Goal: Information Seeking & Learning: Learn about a topic

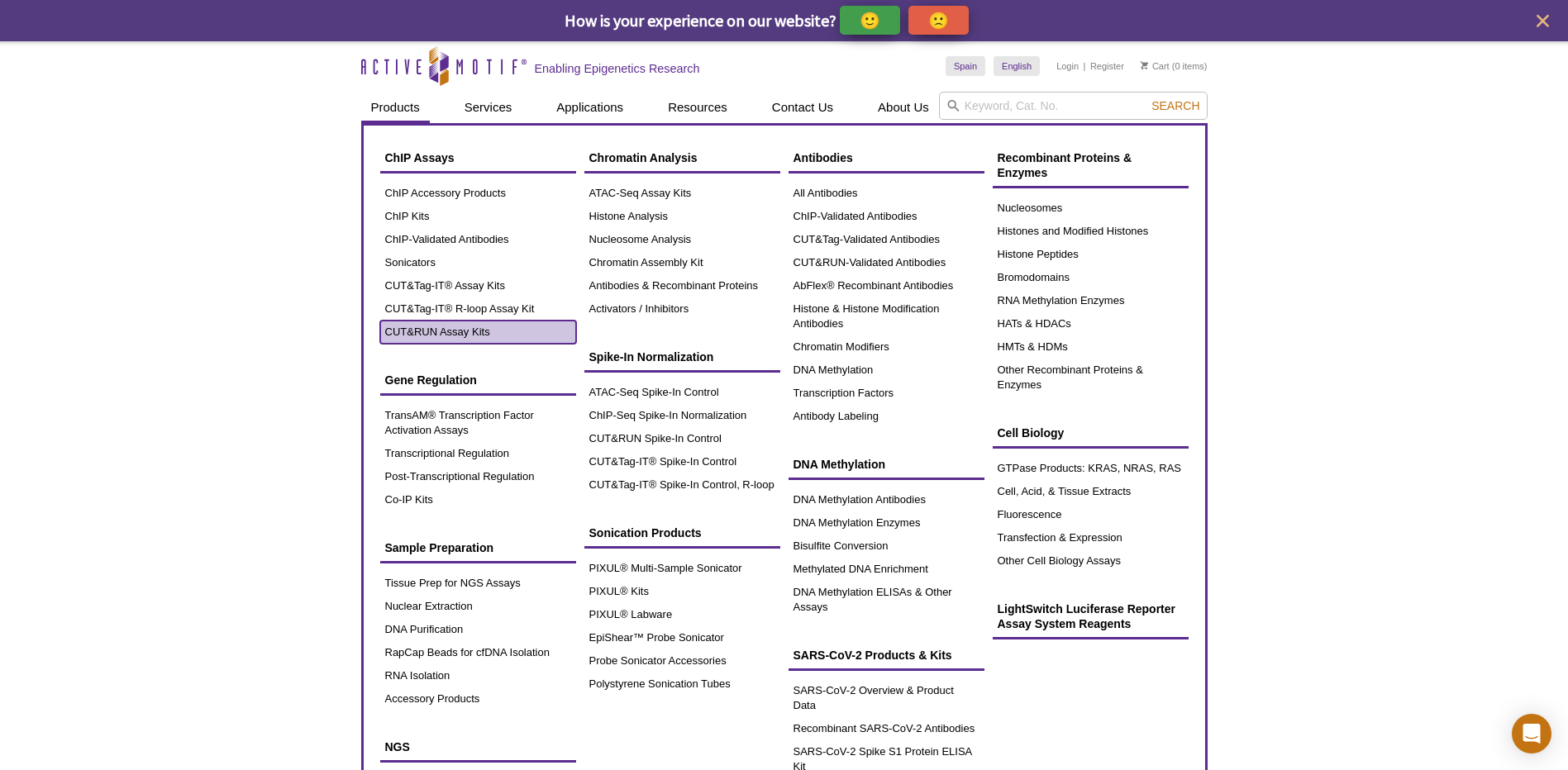
click at [455, 330] on link "CUT&RUN Assay Kits" at bounding box center [478, 332] width 196 height 23
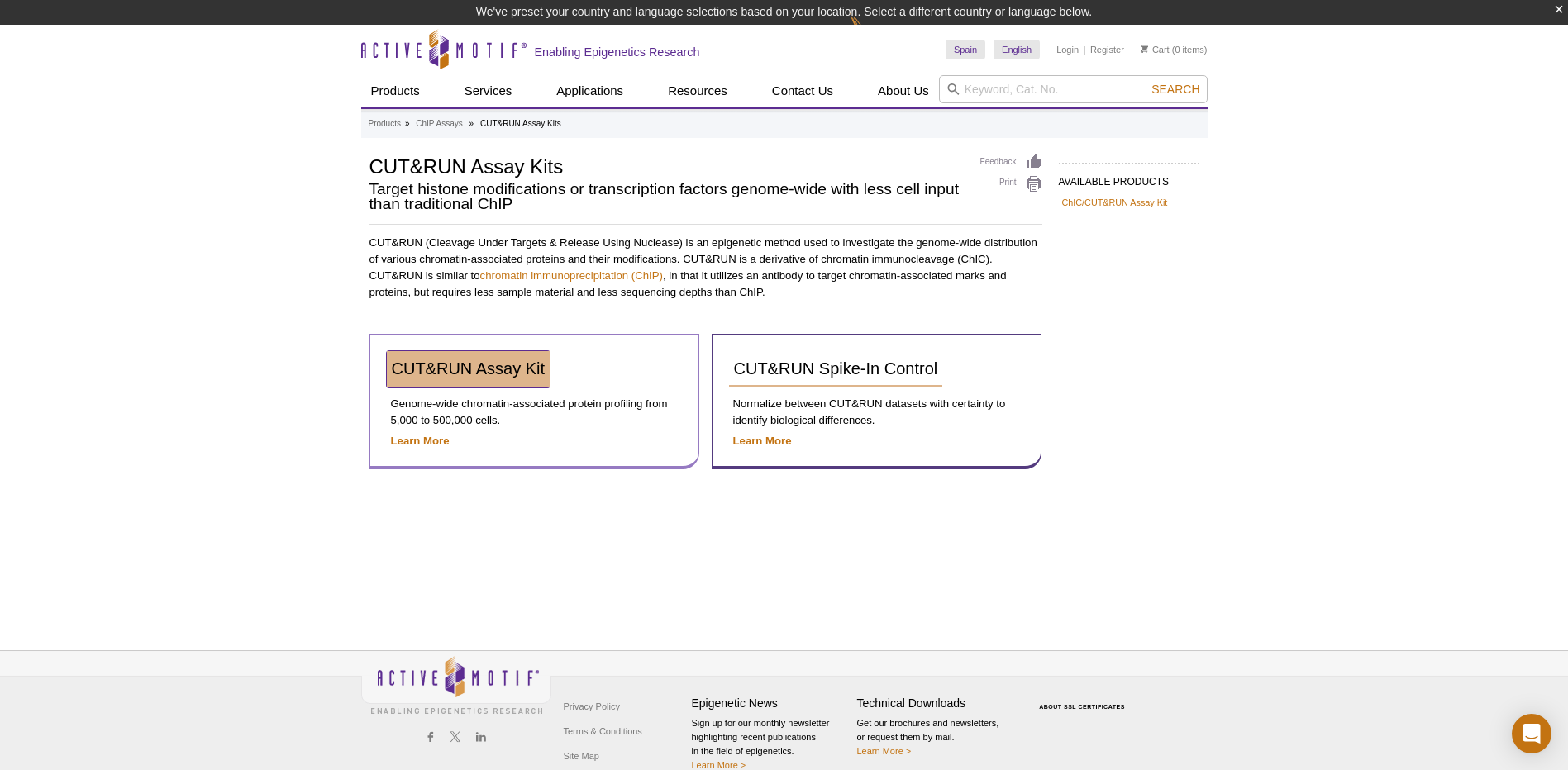
click at [460, 367] on span "CUT&RUN Assay Kit" at bounding box center [469, 369] width 154 height 18
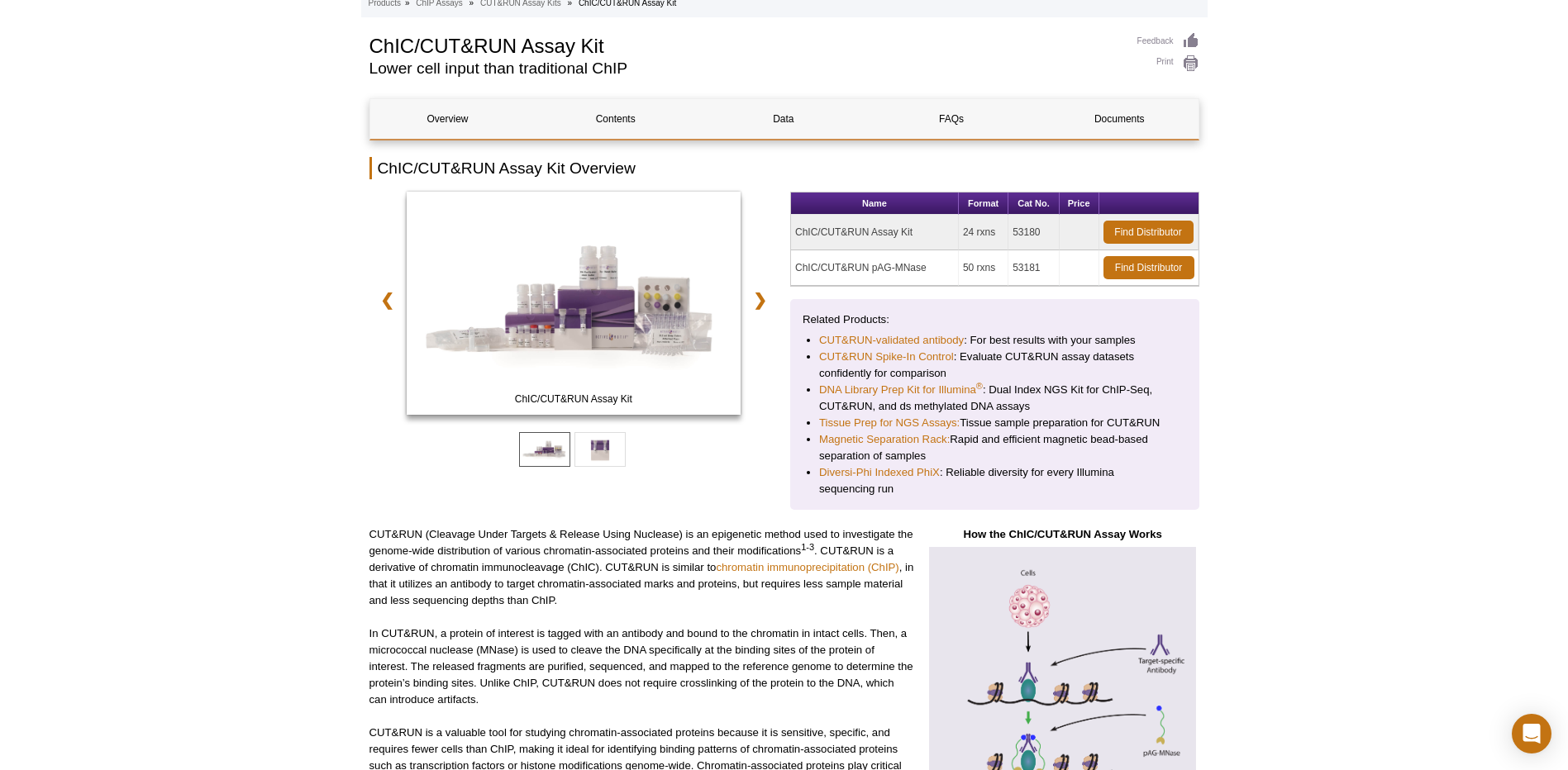
scroll to position [166, 0]
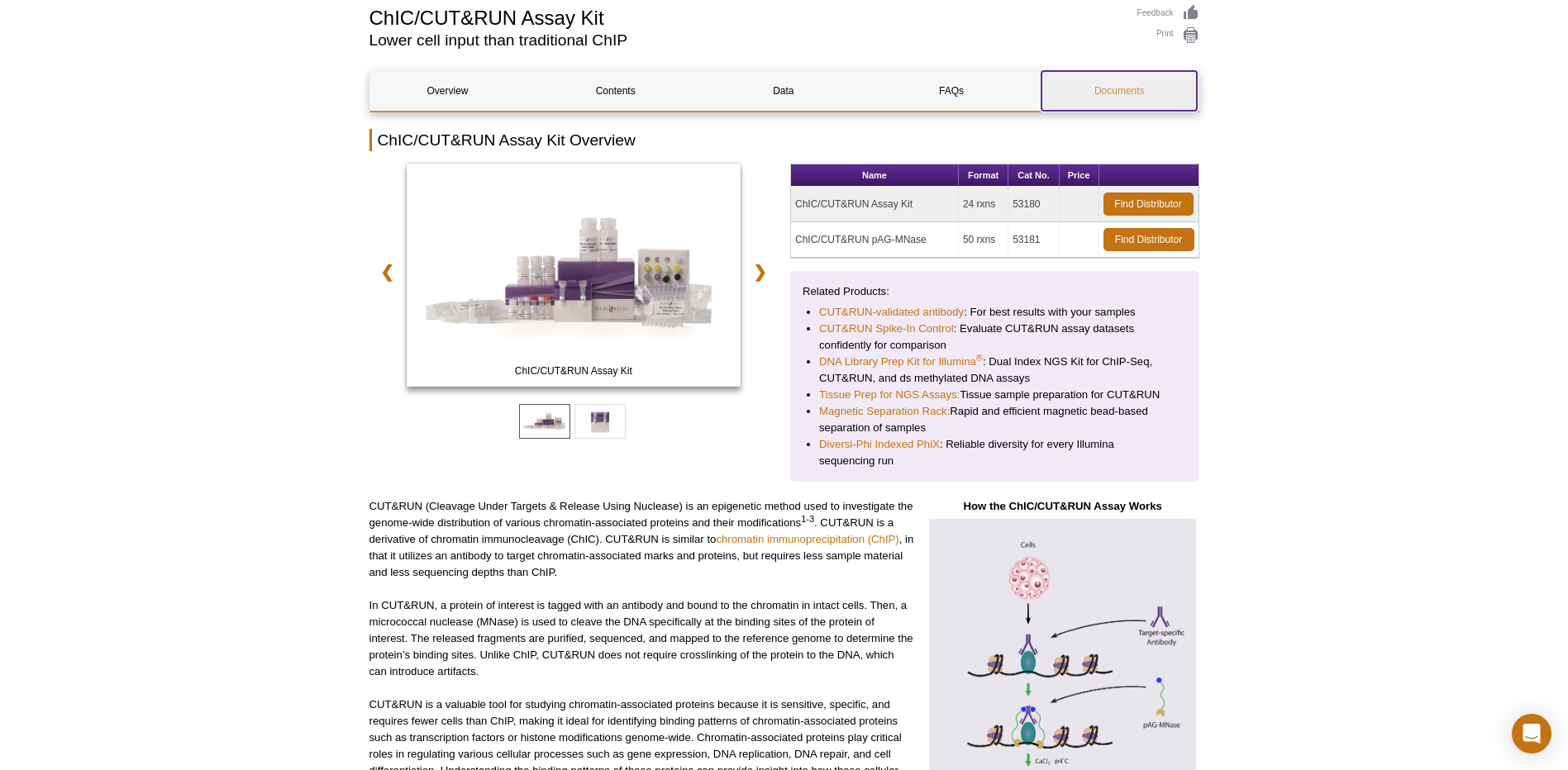
click at [1088, 86] on link "Documents" at bounding box center [1119, 90] width 156 height 39
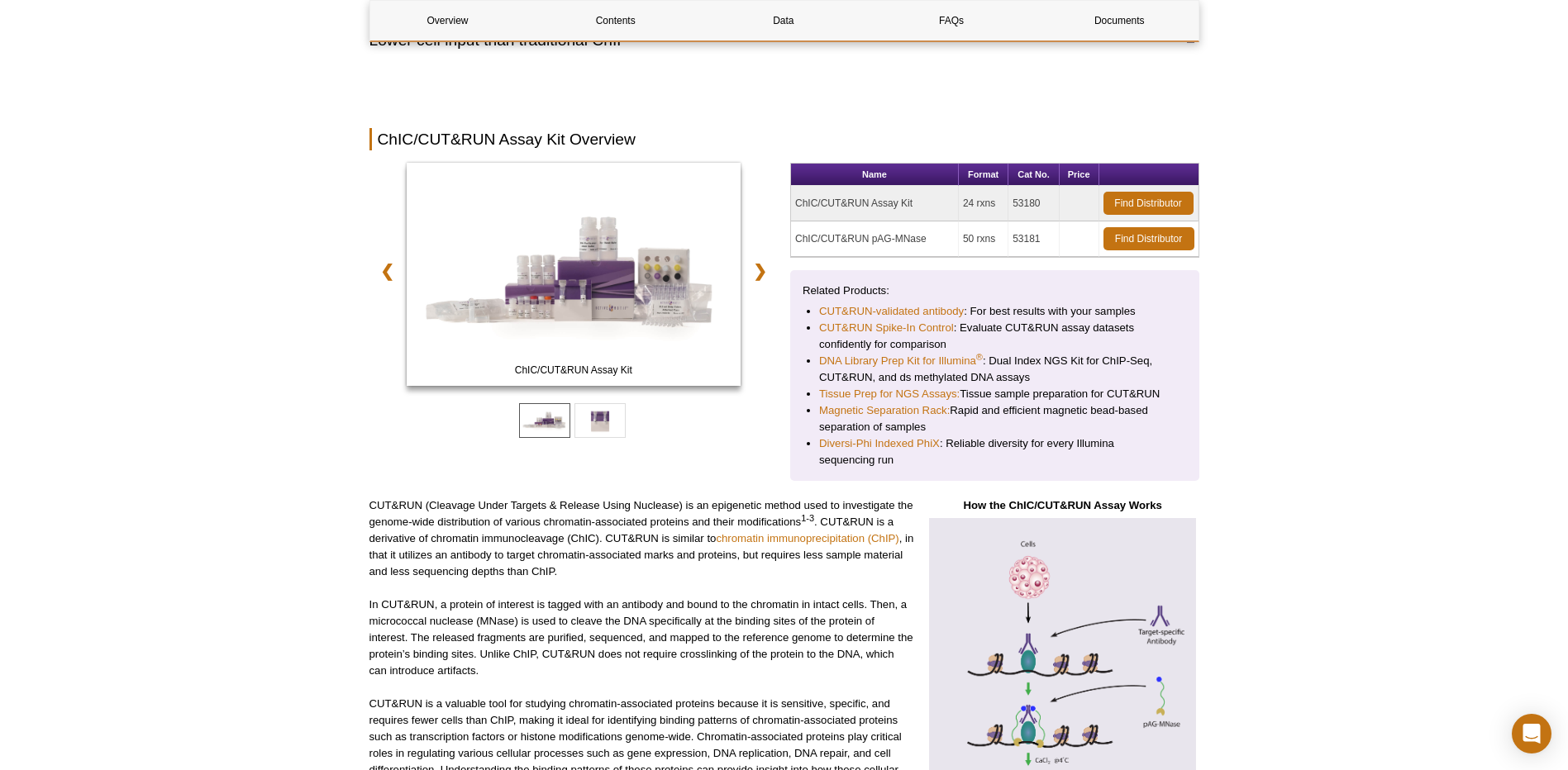
scroll to position [3878, 0]
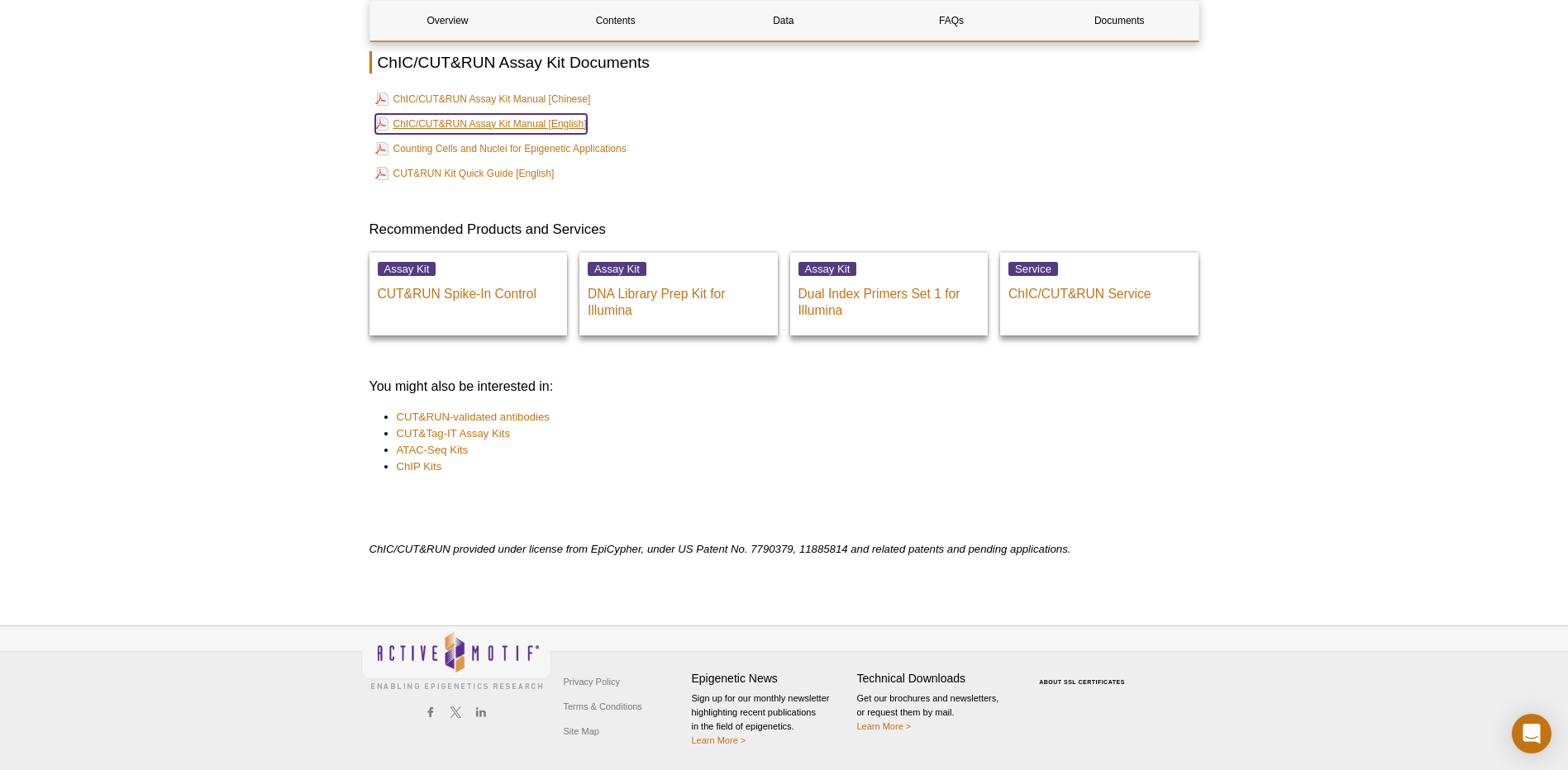
click at [572, 121] on link "ChIC/CUT&RUN Assay Kit Manual [English]" at bounding box center [481, 124] width 212 height 20
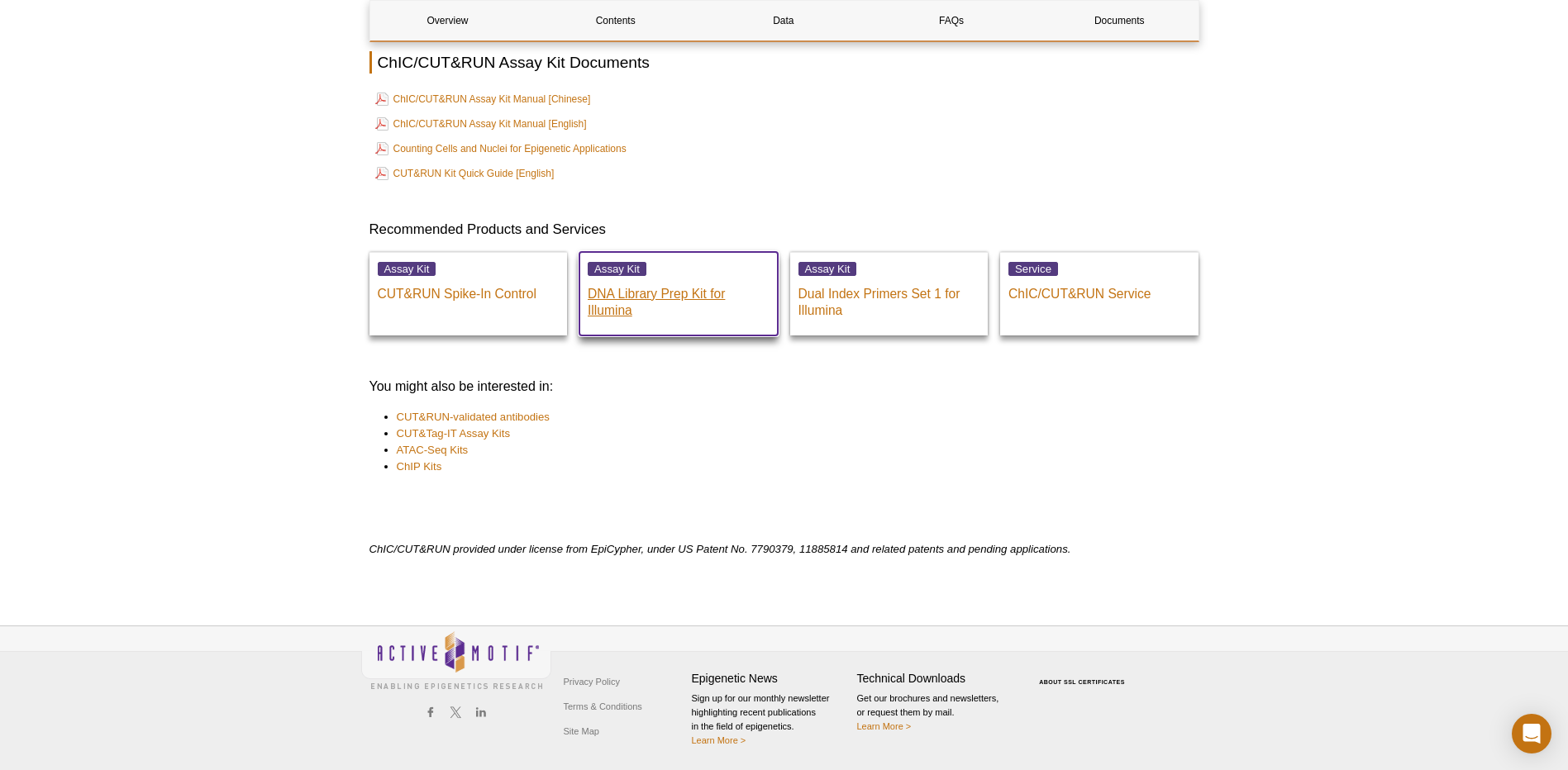
click at [614, 289] on p "DNA Library Prep Kit for Illumina" at bounding box center [678, 298] width 182 height 41
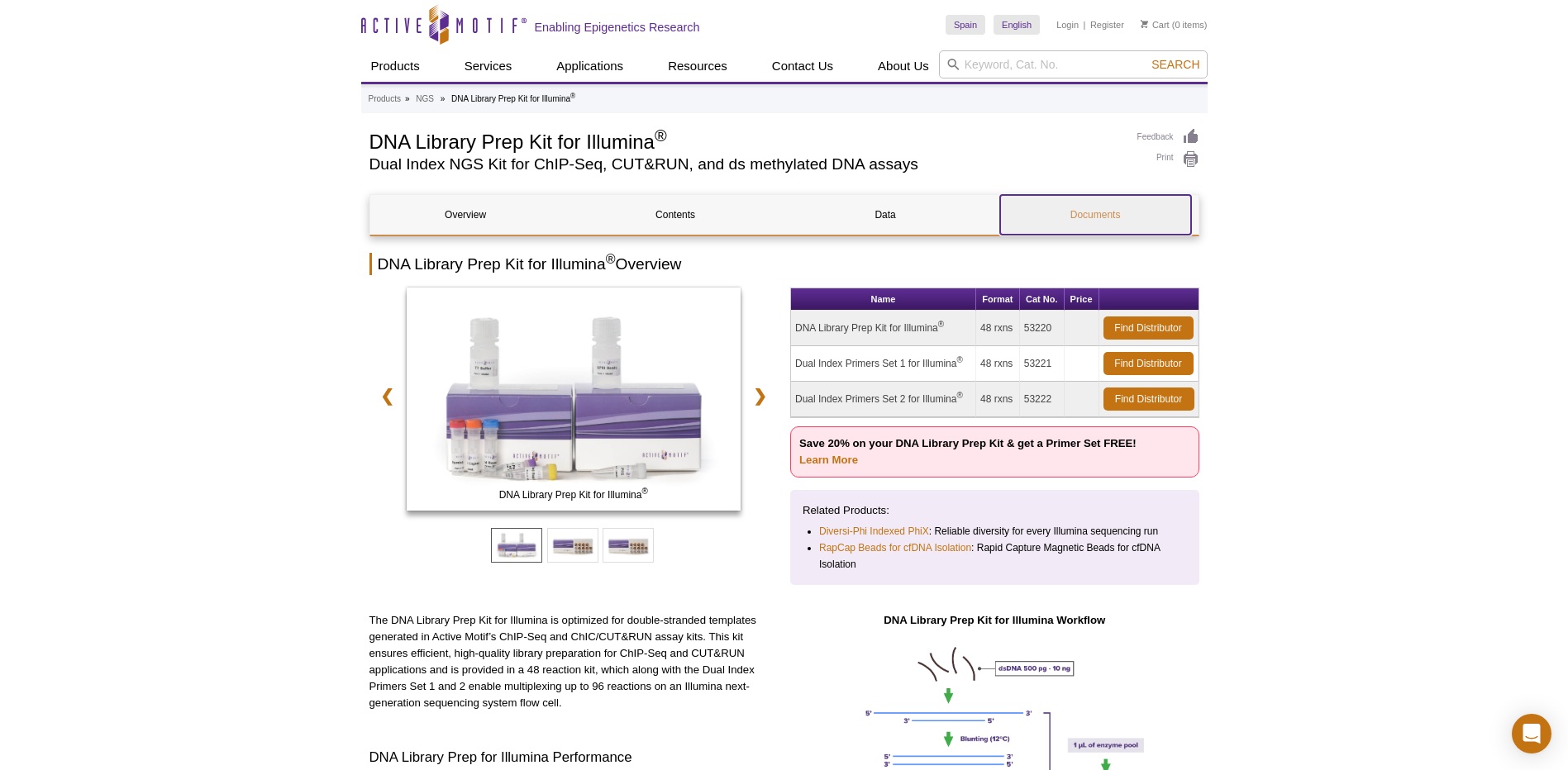
click at [1106, 225] on link "Documents" at bounding box center [1096, 214] width 191 height 39
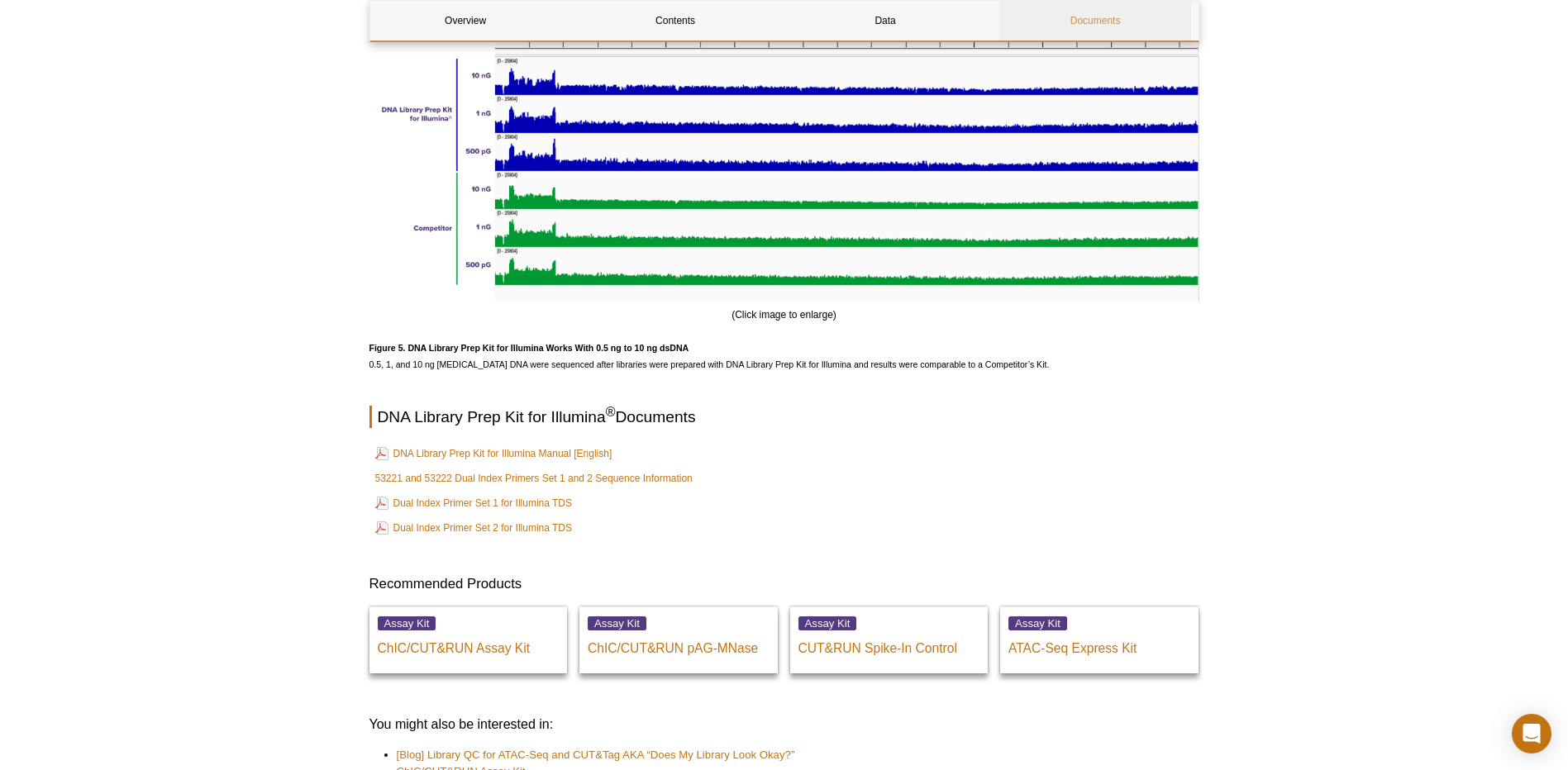
scroll to position [2564, 0]
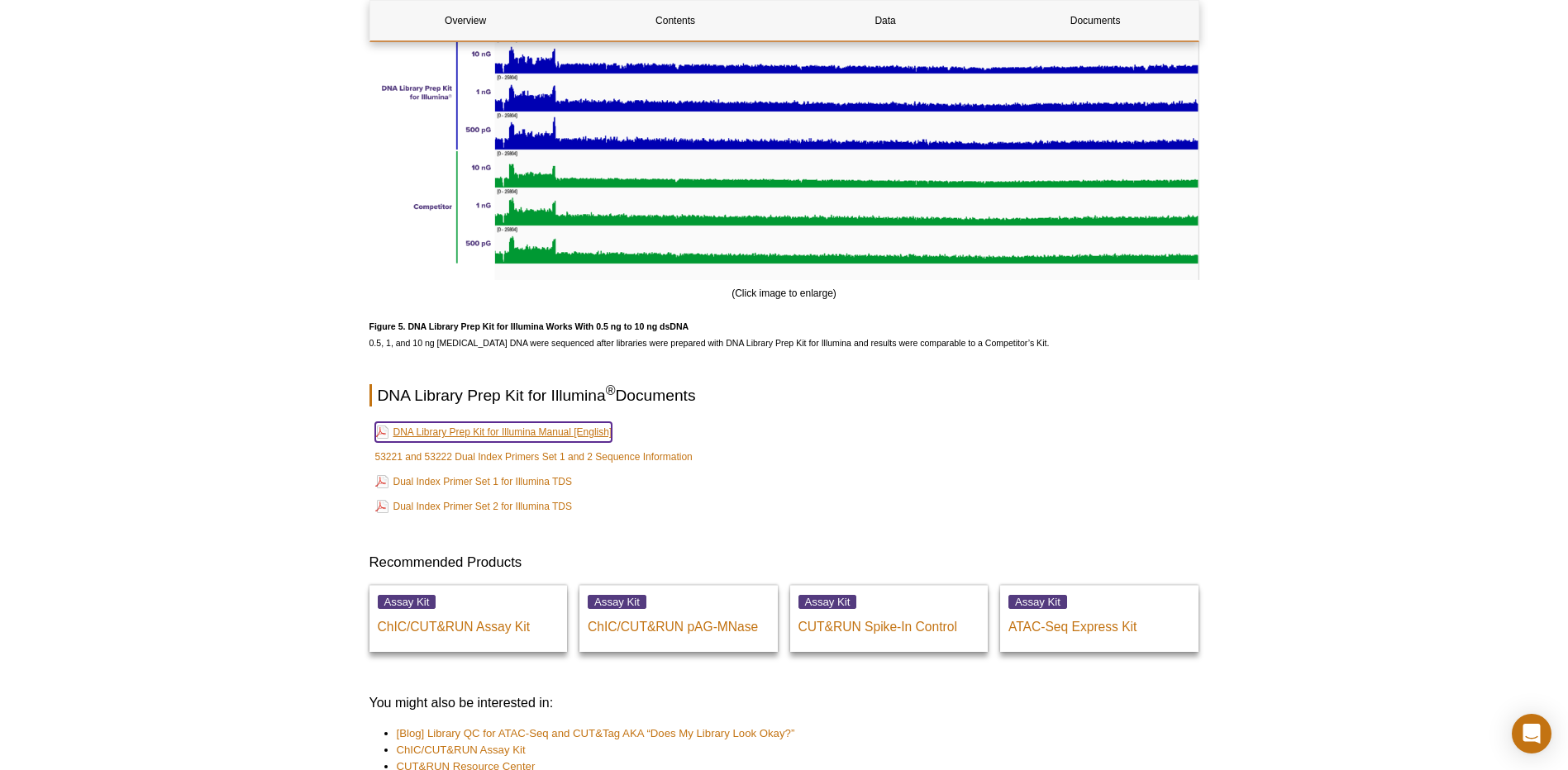
click at [530, 434] on link "DNA Library Prep Kit for Illumina Manual [English]" at bounding box center [493, 433] width 237 height 20
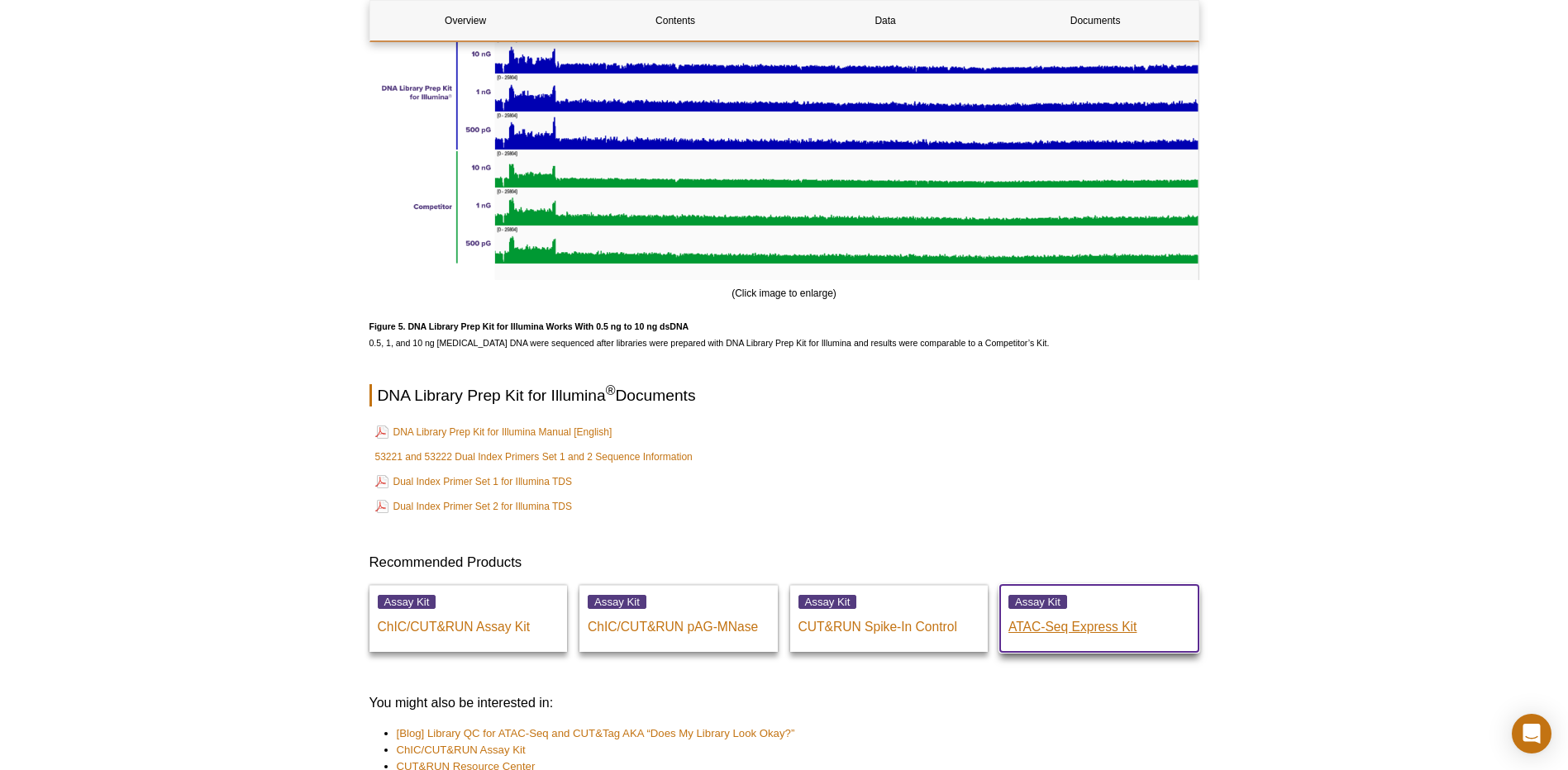
click at [1062, 624] on p "ATAC-Seq Express Kit" at bounding box center [1099, 624] width 182 height 25
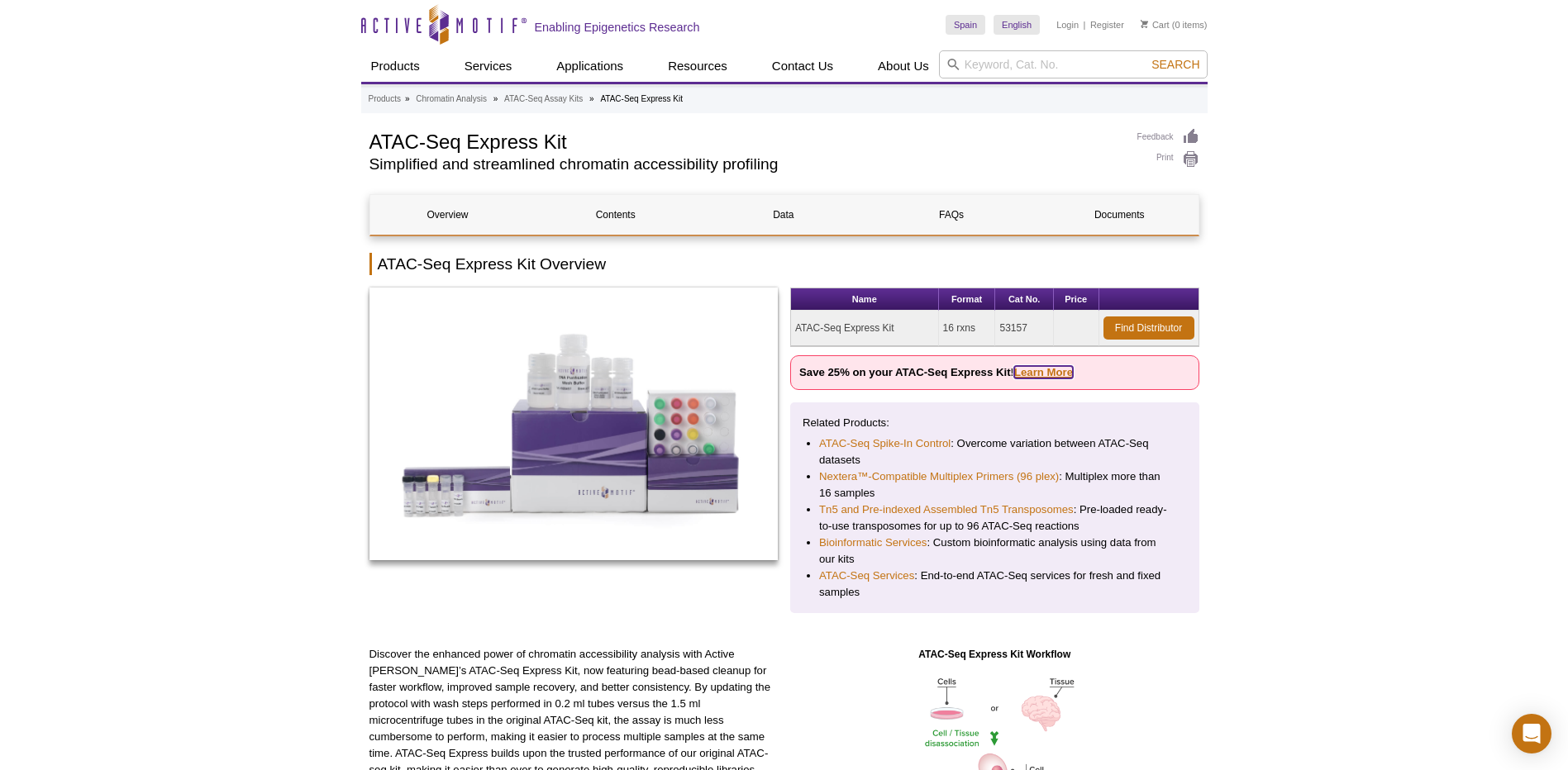
click at [1046, 370] on link "Learn More" at bounding box center [1044, 372] width 59 height 13
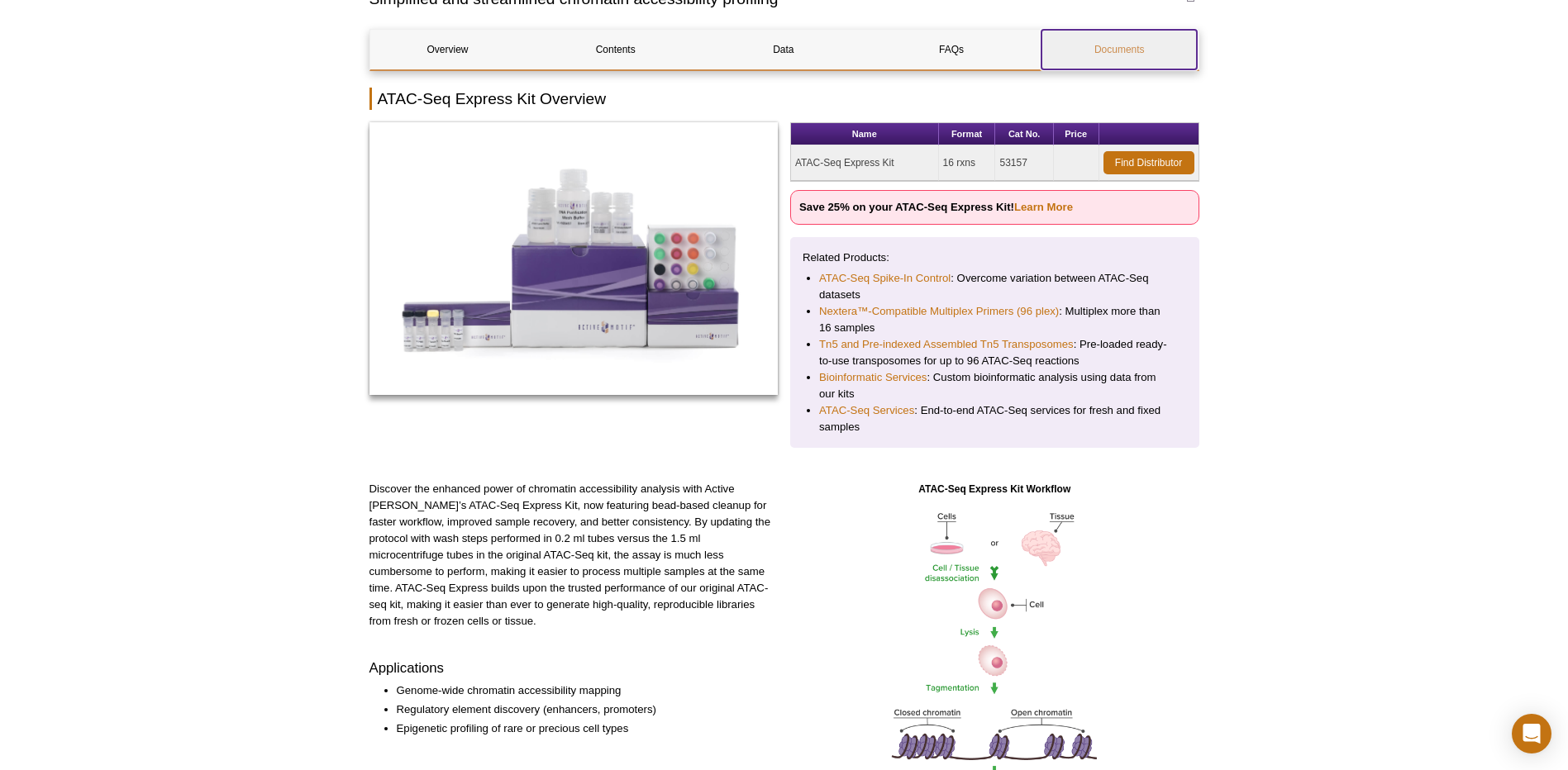
click at [1107, 49] on link "Documents" at bounding box center [1119, 49] width 156 height 39
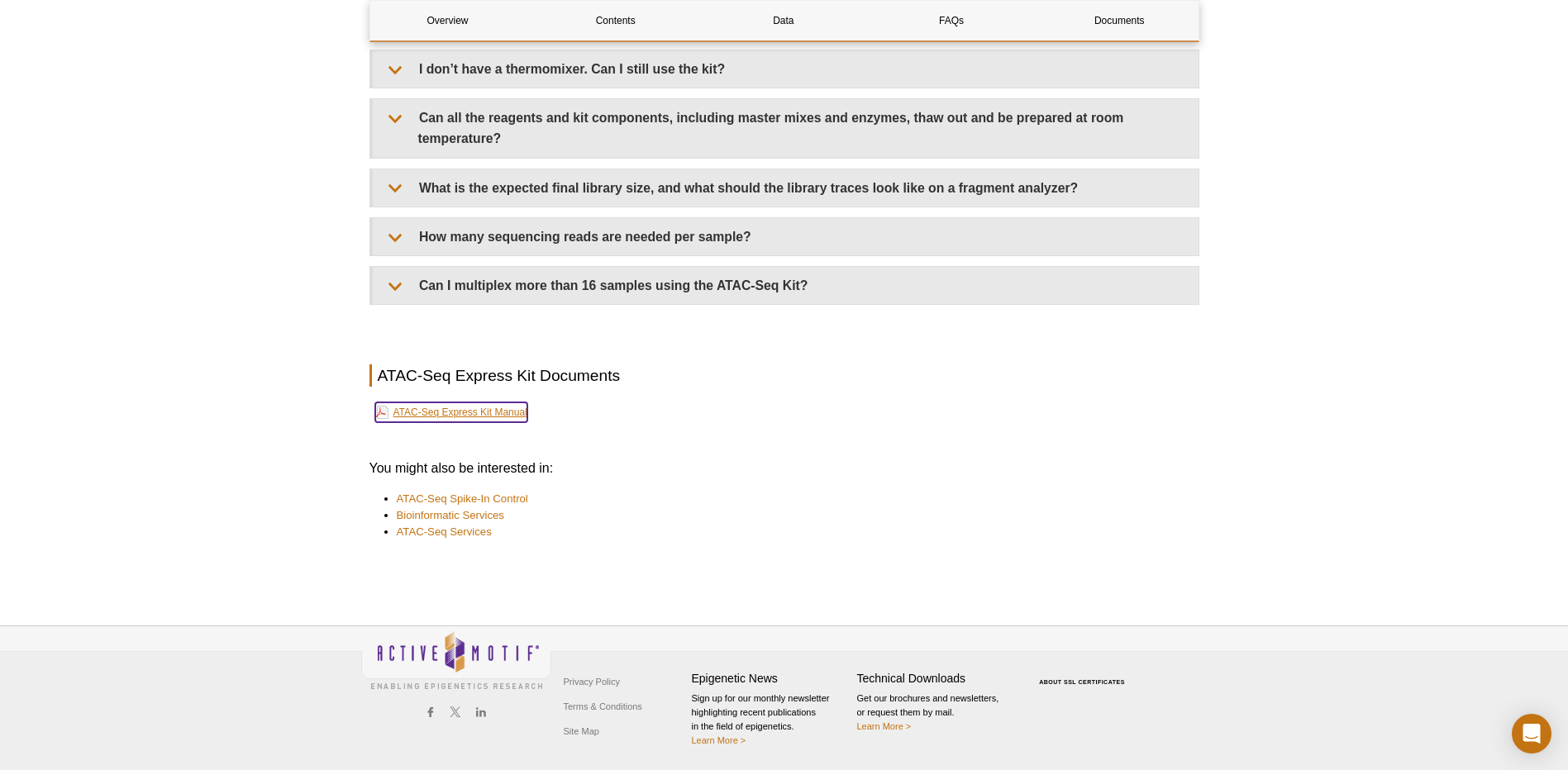
click at [483, 409] on link "ATAC-Seq Express Kit Manual" at bounding box center [451, 413] width 152 height 20
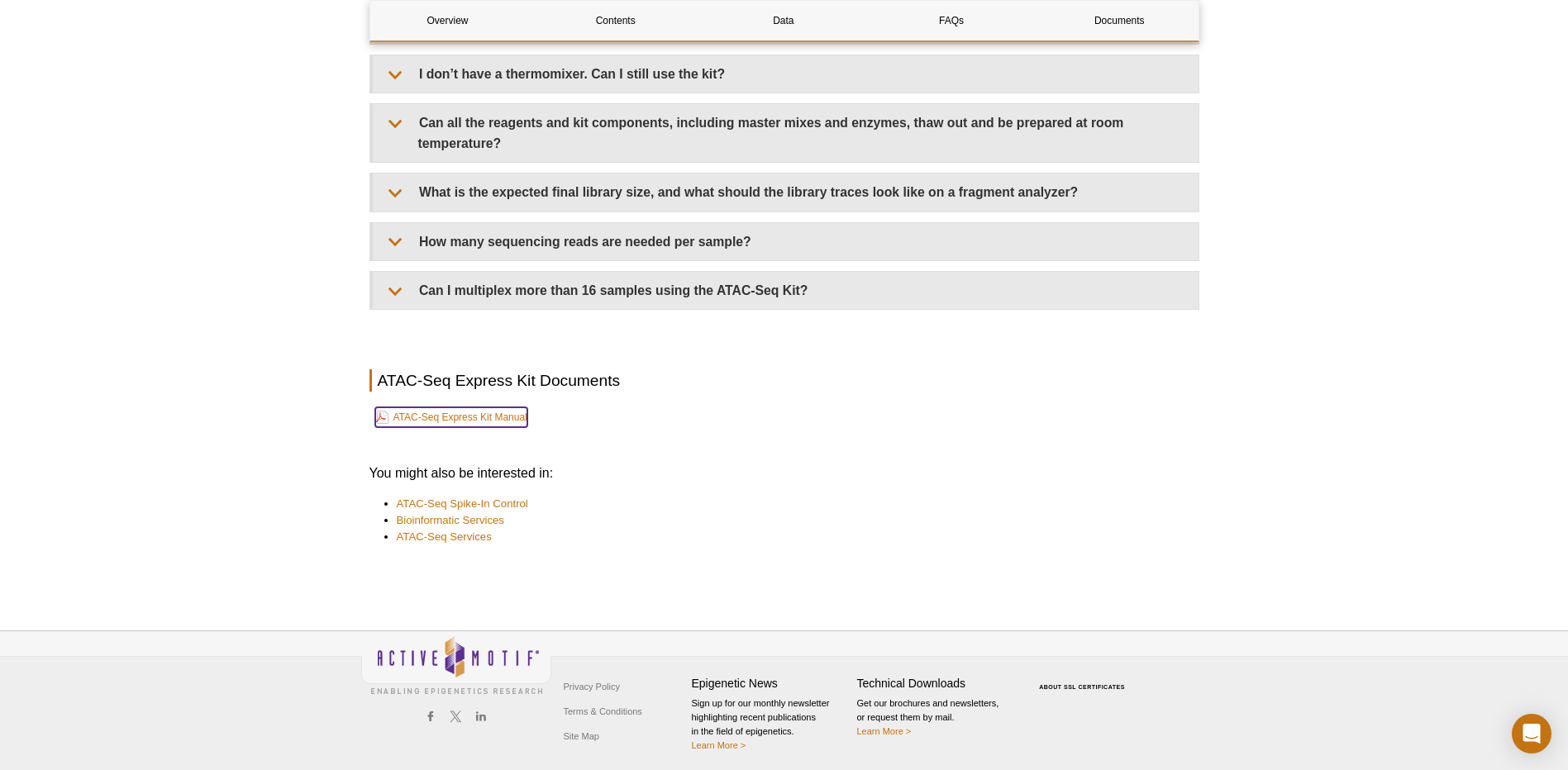
scroll to position [3899, 0]
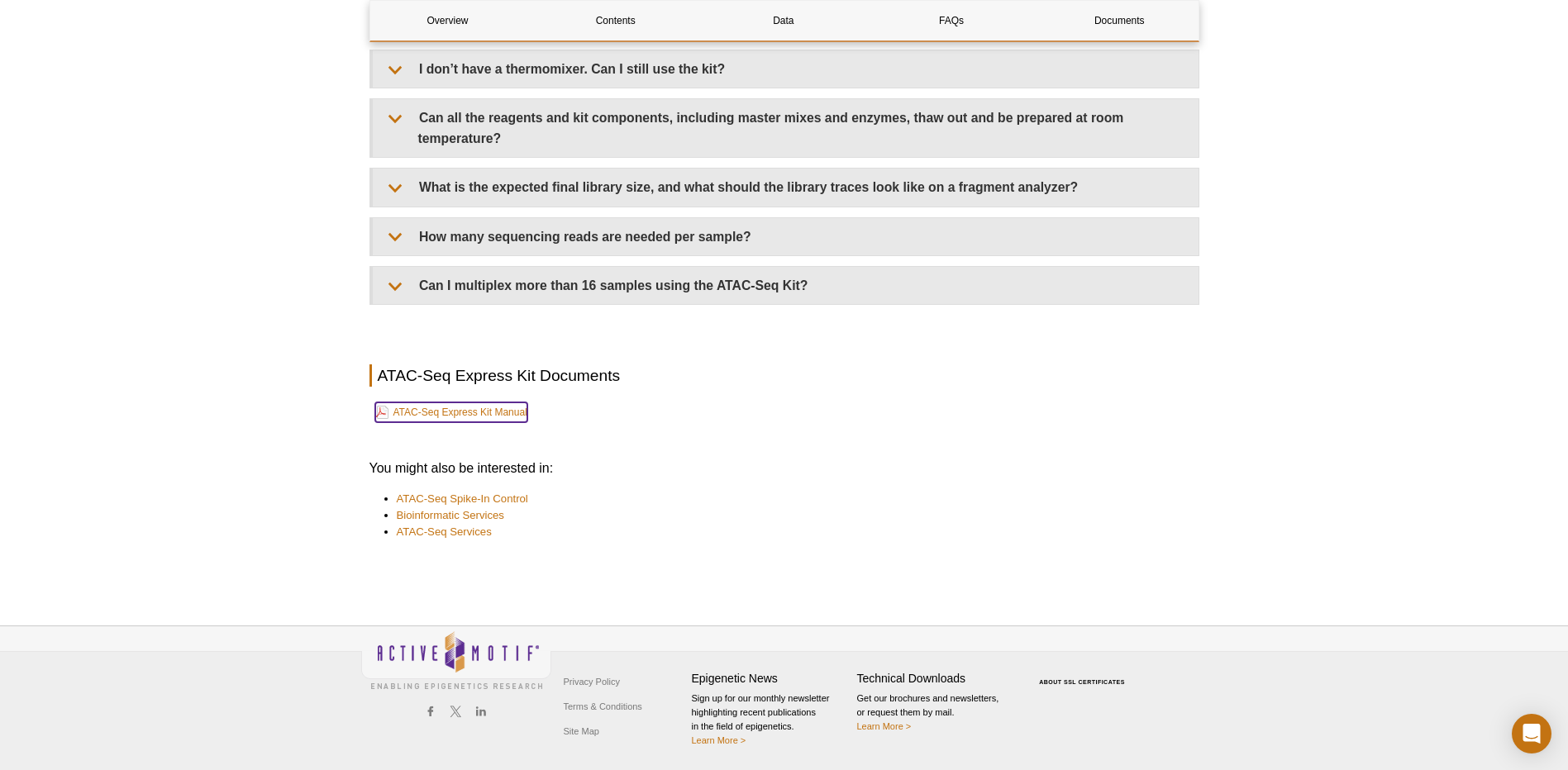
scroll to position [166, 0]
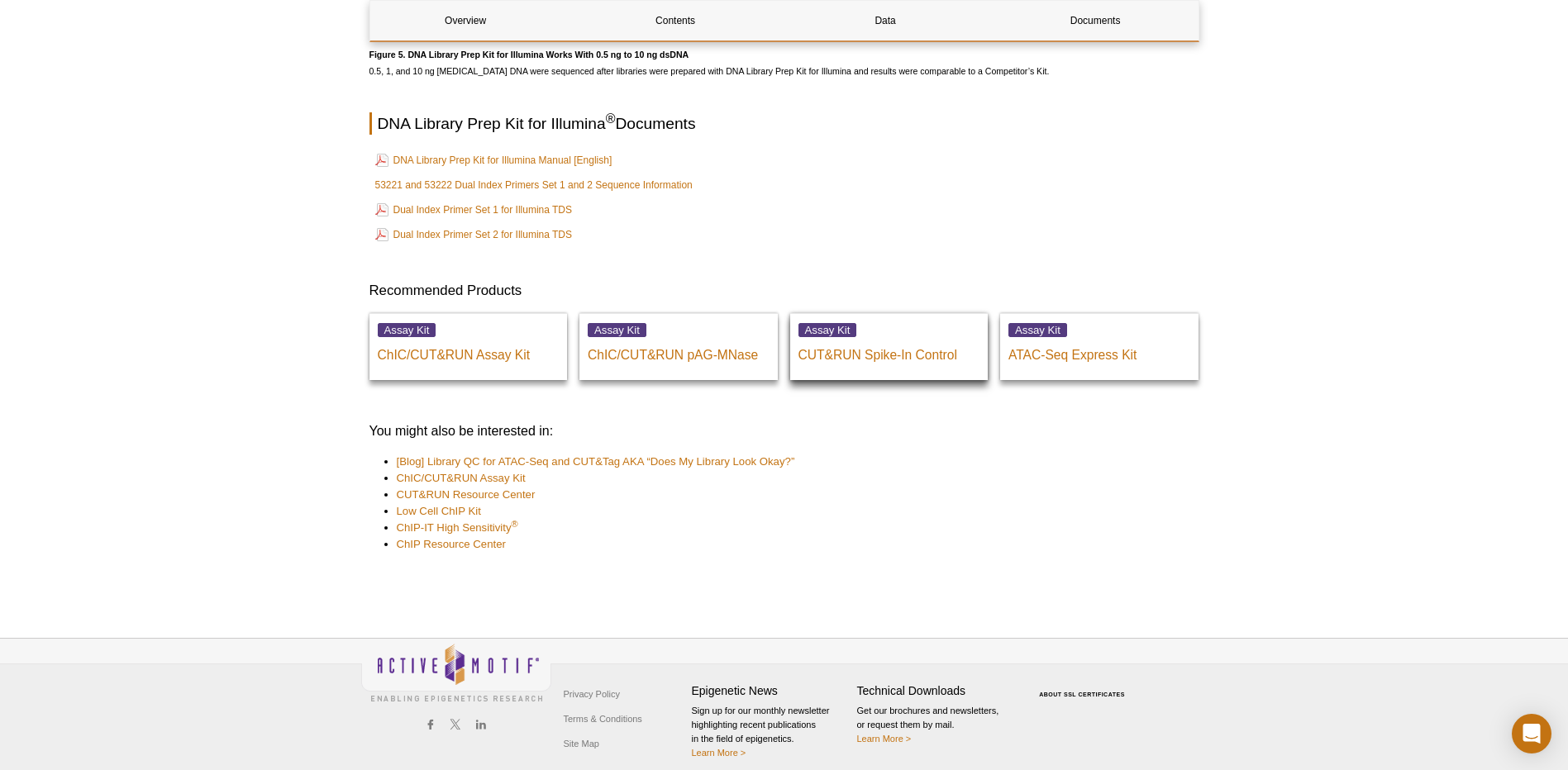
scroll to position [4417, 0]
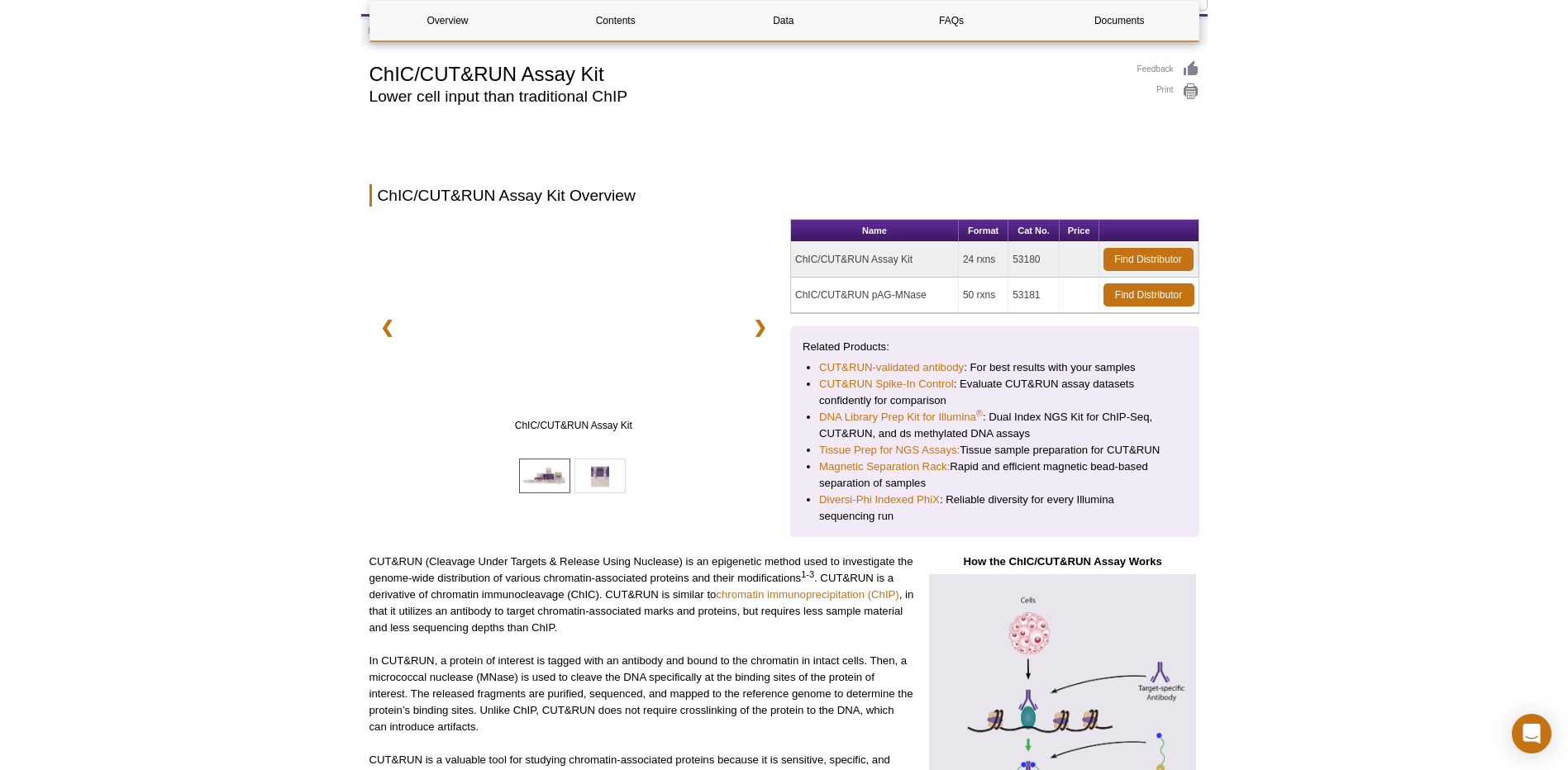
scroll to position [77, 0]
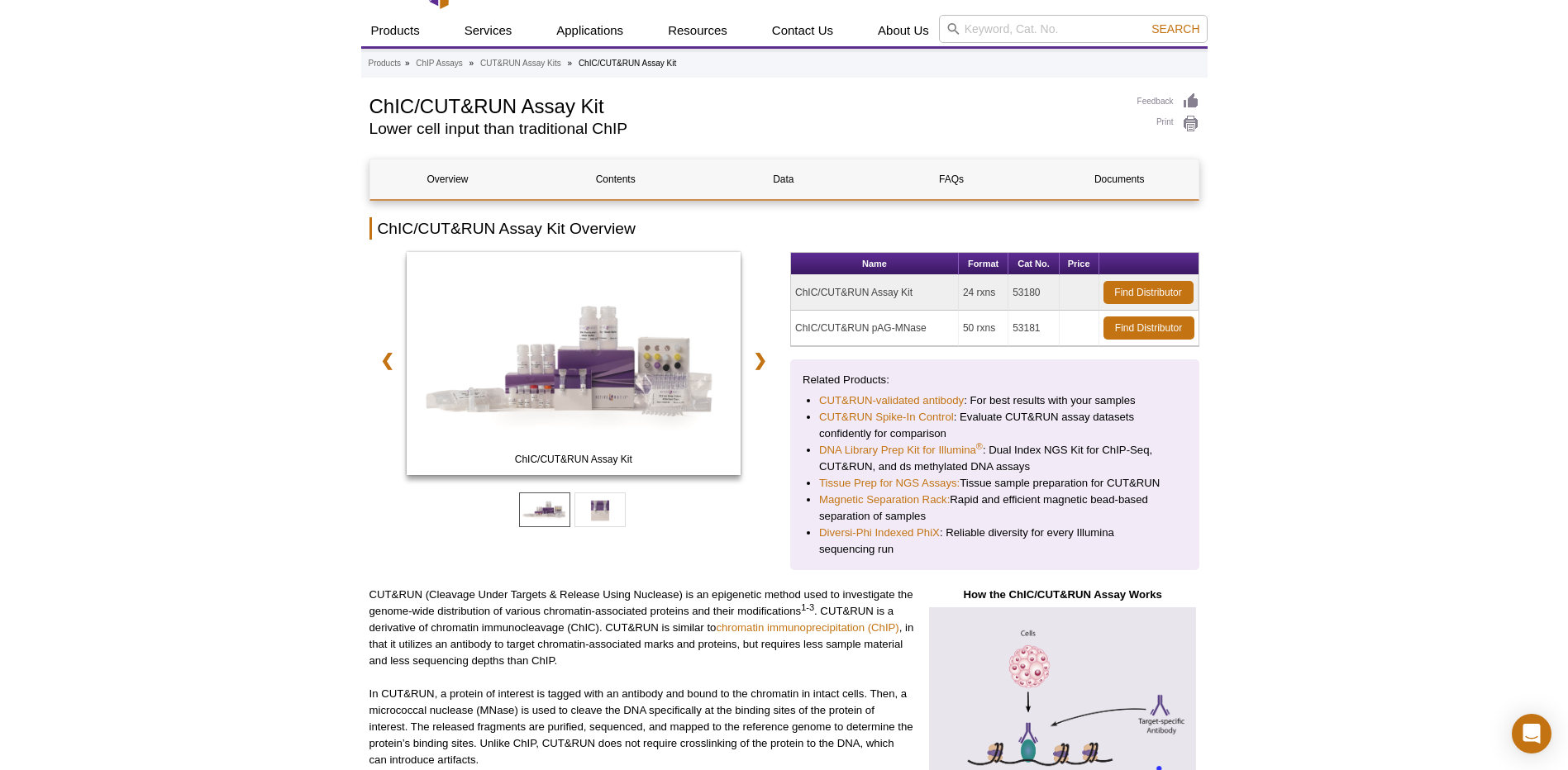
scroll to position [166, 0]
